Goal: Task Accomplishment & Management: Use online tool/utility

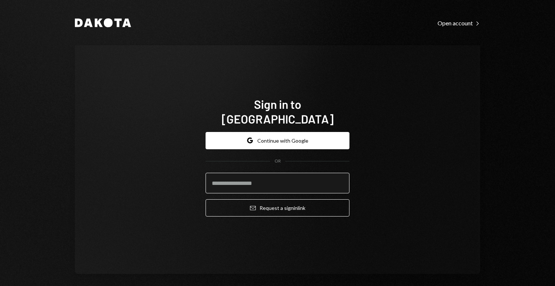
click at [239, 174] on input "email" at bounding box center [278, 183] width 144 height 21
type input "**********"
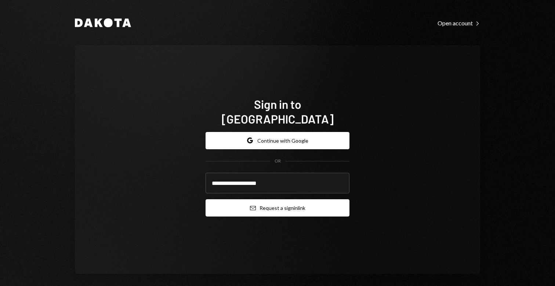
click at [246, 201] on button "Email Request a sign in link" at bounding box center [278, 207] width 144 height 17
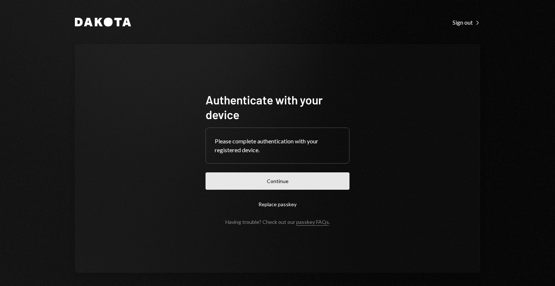
click at [281, 181] on button "Continue" at bounding box center [278, 180] width 144 height 17
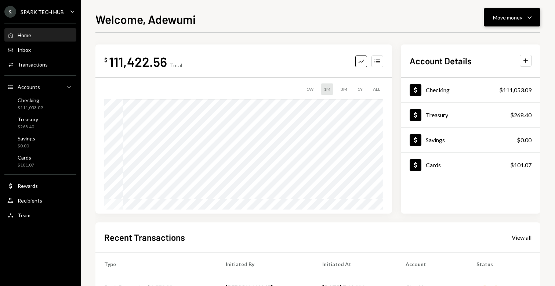
click at [495, 22] on button "Move money Caret Down" at bounding box center [512, 17] width 57 height 18
click at [475, 42] on icon "Withdraw" at bounding box center [472, 39] width 7 height 7
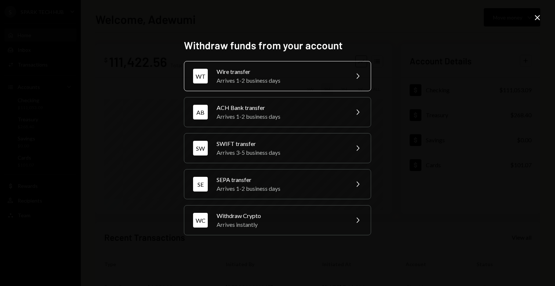
click at [290, 68] on div "Wire transfer" at bounding box center [281, 71] width 128 height 9
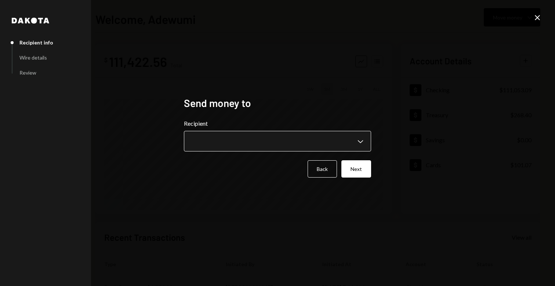
click at [224, 139] on body "**********" at bounding box center [277, 143] width 555 height 286
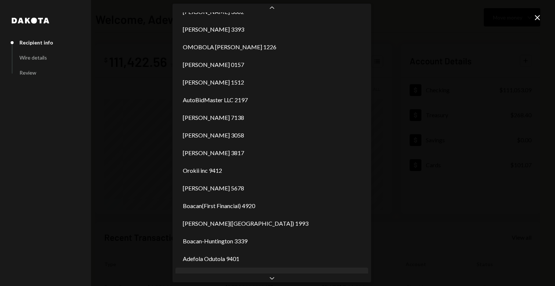
scroll to position [489, 0]
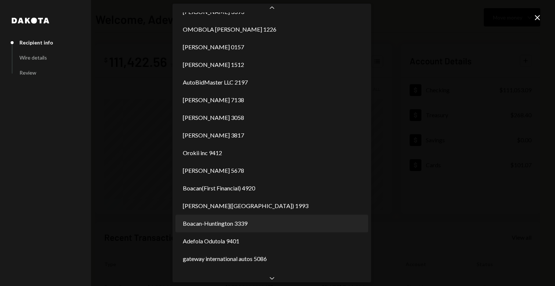
select select "**********"
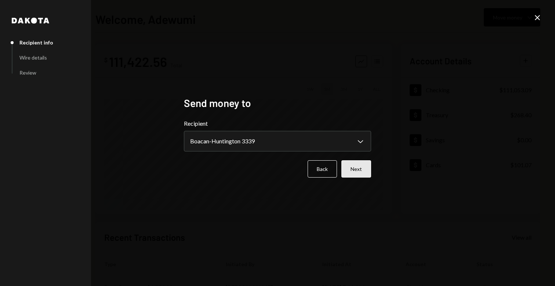
click at [360, 172] on button "Next" at bounding box center [357, 168] width 30 height 17
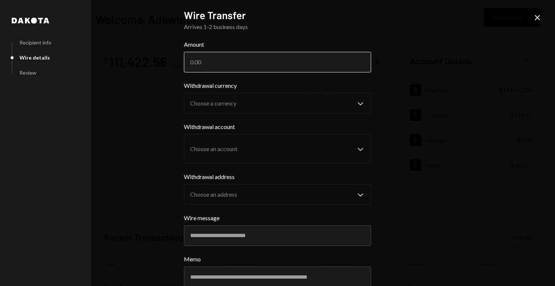
click at [257, 65] on input "Amount" at bounding box center [277, 62] width 187 height 21
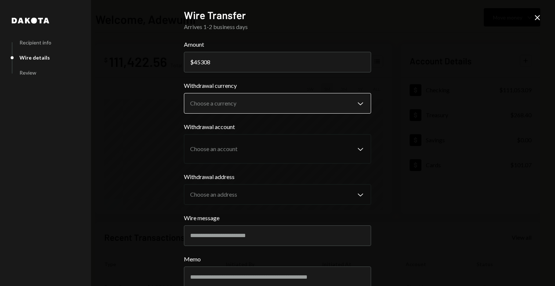
type input "45308"
click at [251, 103] on body "S SPARK TECH HUB Caret Down Home Home Inbox Inbox Activities Transactions Accou…" at bounding box center [277, 143] width 555 height 286
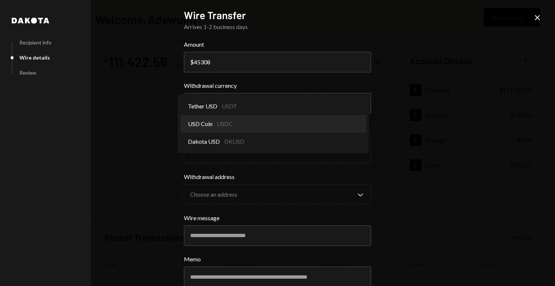
select select "****"
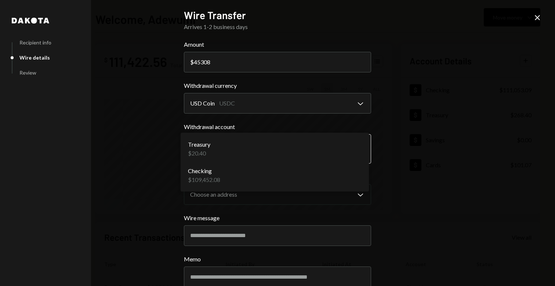
click at [252, 152] on body "S SPARK TECH HUB Caret Down Home Home Inbox Inbox Activities Transactions Accou…" at bounding box center [277, 143] width 555 height 286
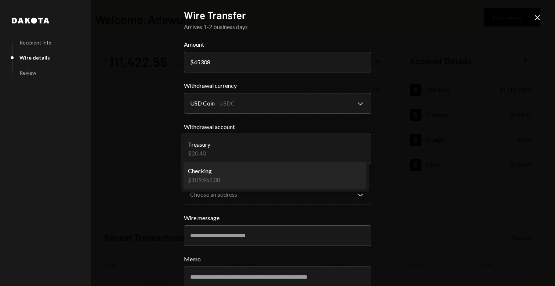
select select "**********"
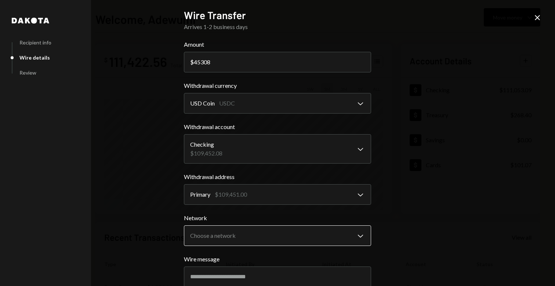
scroll to position [0, 0]
click at [258, 231] on body "S SPARK TECH HUB Caret Down Home Home Inbox Inbox Activities Transactions Accou…" at bounding box center [277, 143] width 555 height 286
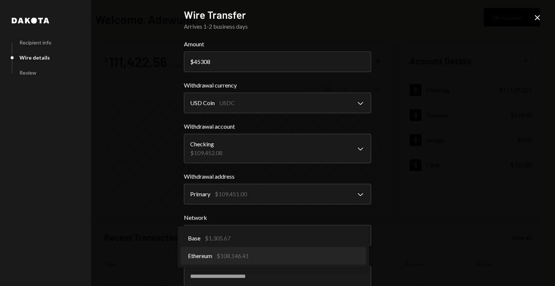
select select "**********"
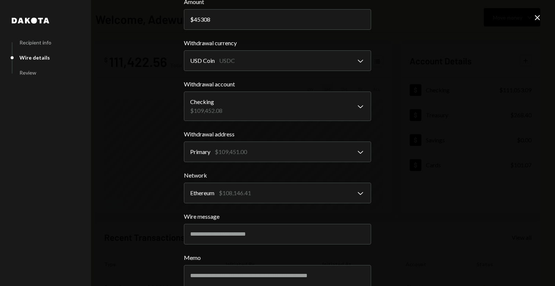
scroll to position [89, 0]
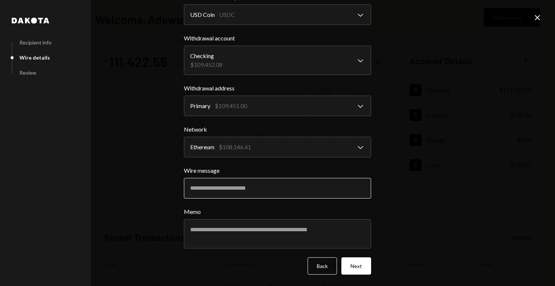
click at [239, 192] on input "Wire message" at bounding box center [277, 188] width 187 height 21
type input "*"
click at [358, 270] on button "Next" at bounding box center [357, 265] width 30 height 17
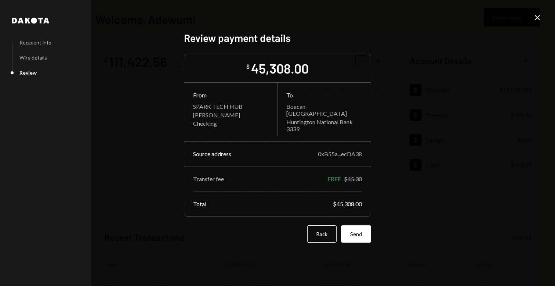
scroll to position [0, 0]
click at [348, 230] on button "Send" at bounding box center [356, 233] width 30 height 17
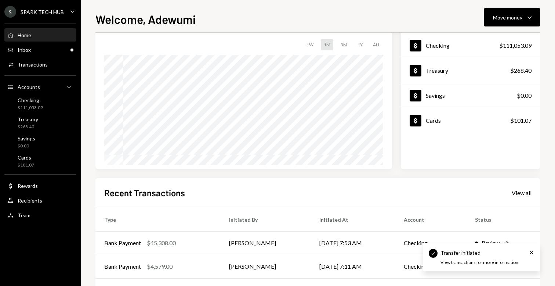
scroll to position [113, 0]
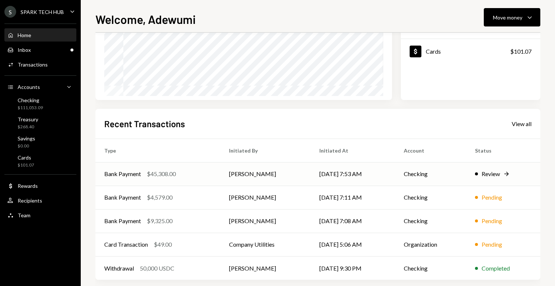
click at [234, 171] on td "[PERSON_NAME]" at bounding box center [265, 174] width 90 height 24
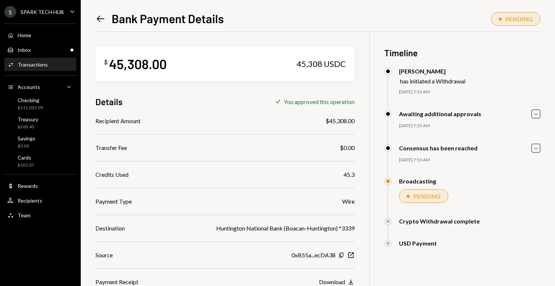
scroll to position [32, 0]
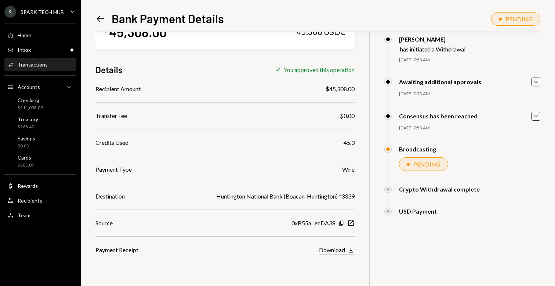
click at [327, 250] on div "Download" at bounding box center [332, 249] width 26 height 7
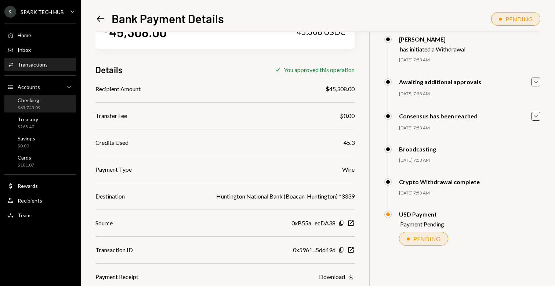
click at [50, 100] on div "Checking $65,745.09" at bounding box center [40, 104] width 66 height 14
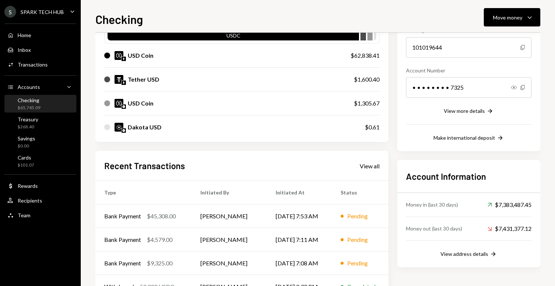
scroll to position [133, 0]
